Goal: Task Accomplishment & Management: Manage account settings

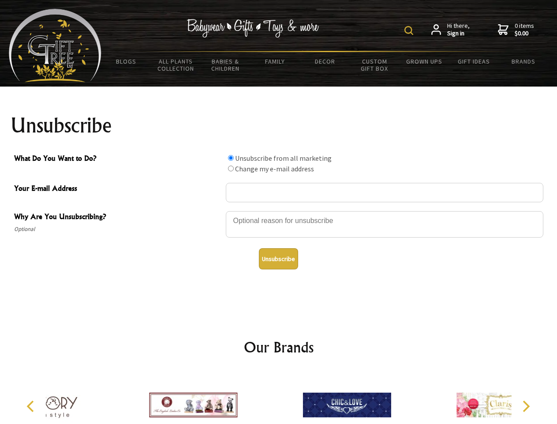
click at [410, 30] on img at bounding box center [409, 30] width 9 height 9
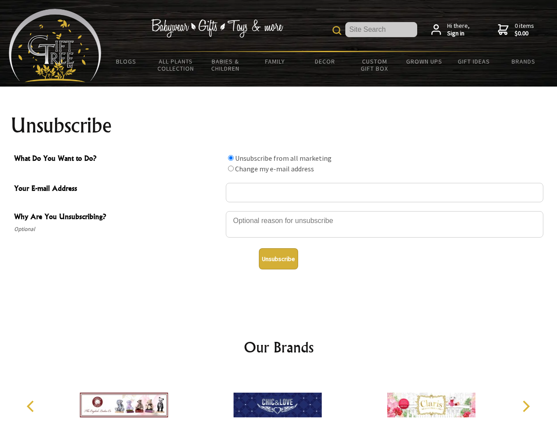
click at [279, 210] on div at bounding box center [385, 225] width 318 height 31
click at [231, 158] on input "What Do You Want to Do?" at bounding box center [231, 158] width 6 height 6
click at [231, 168] on input "What Do You Want to Do?" at bounding box center [231, 168] width 6 height 6
radio input "true"
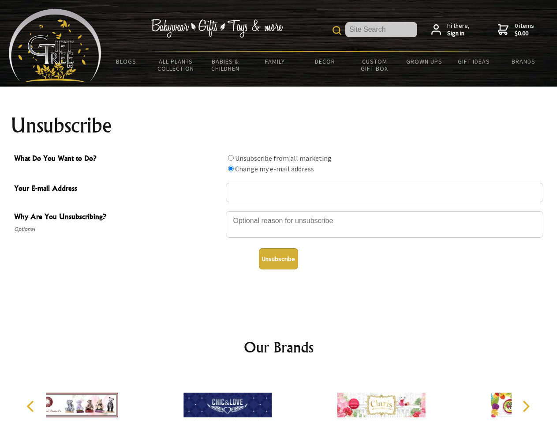
click at [278, 259] on button "Unsubscribe" at bounding box center [278, 258] width 39 height 21
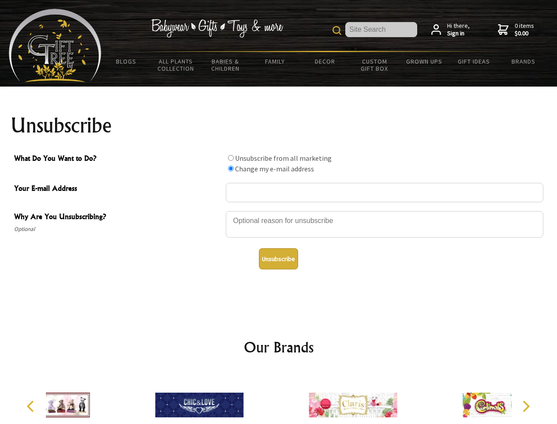
click at [279, 398] on div at bounding box center [353, 406] width 154 height 69
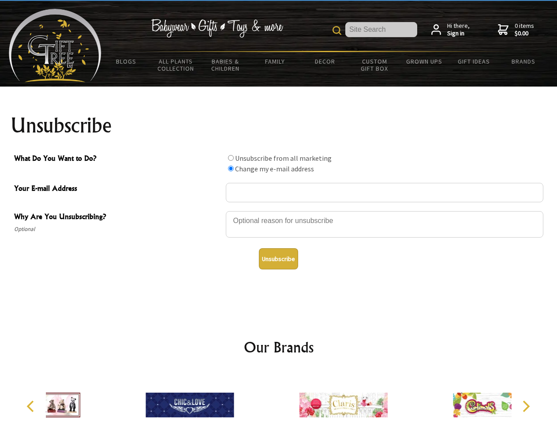
click at [32, 406] on icon "Previous" at bounding box center [31, 405] width 11 height 11
click at [526, 406] on icon "Next" at bounding box center [525, 405] width 11 height 11
